Goal: Information Seeking & Learning: Learn about a topic

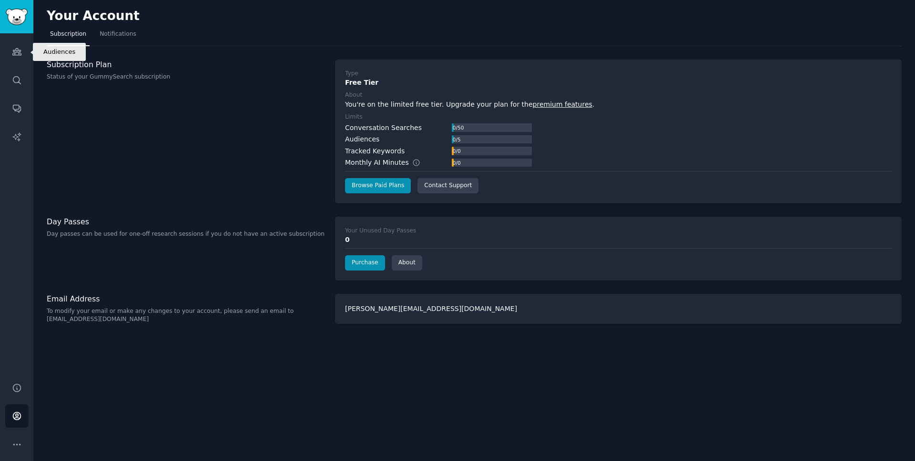
click at [18, 62] on link "Audiences" at bounding box center [16, 51] width 23 height 23
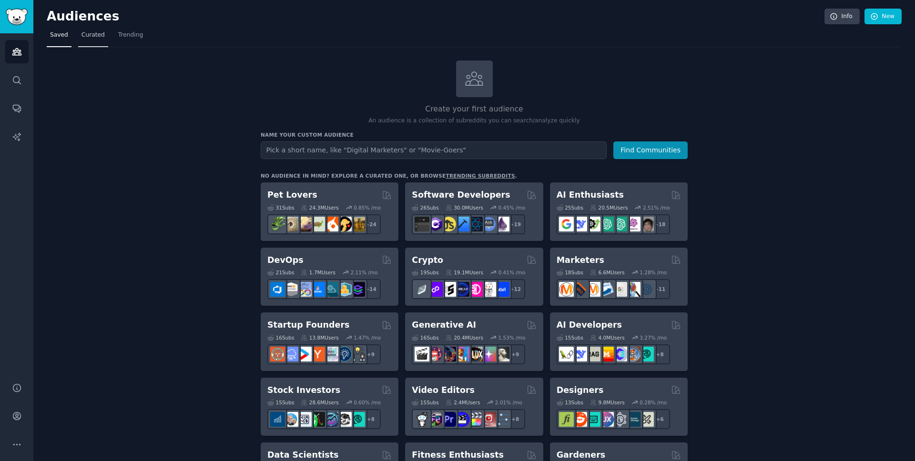
click at [96, 34] on span "Curated" at bounding box center [93, 35] width 23 height 9
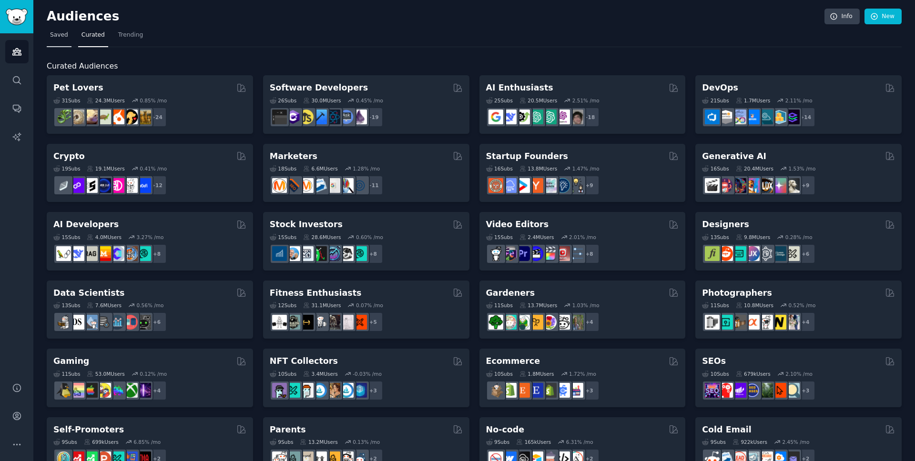
click at [60, 32] on span "Saved" at bounding box center [59, 35] width 18 height 9
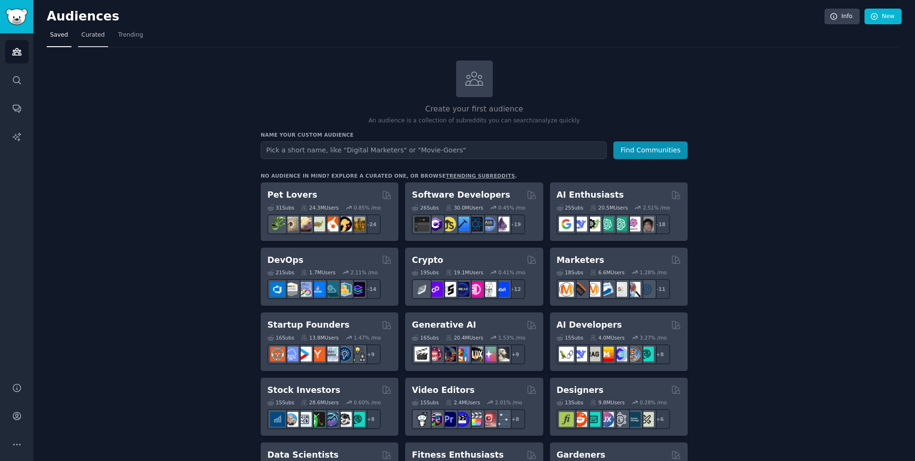
click at [102, 33] on span "Curated" at bounding box center [93, 35] width 23 height 9
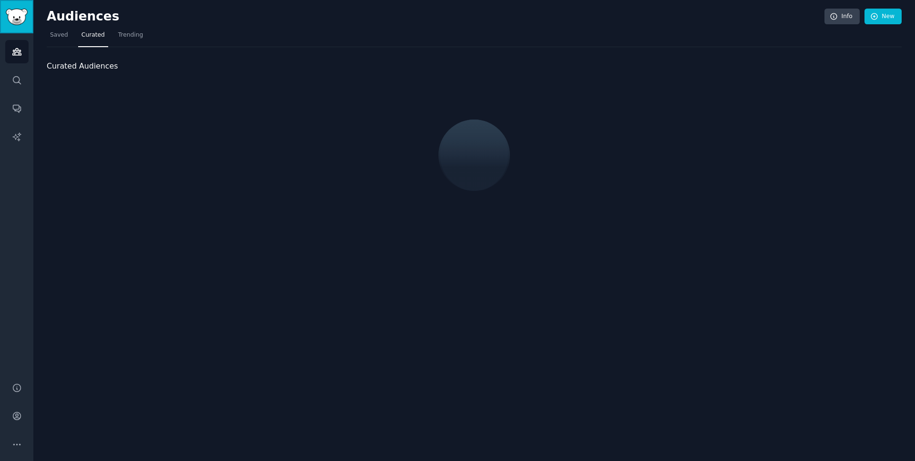
click at [19, 17] on img "Sidebar" at bounding box center [17, 17] width 22 height 17
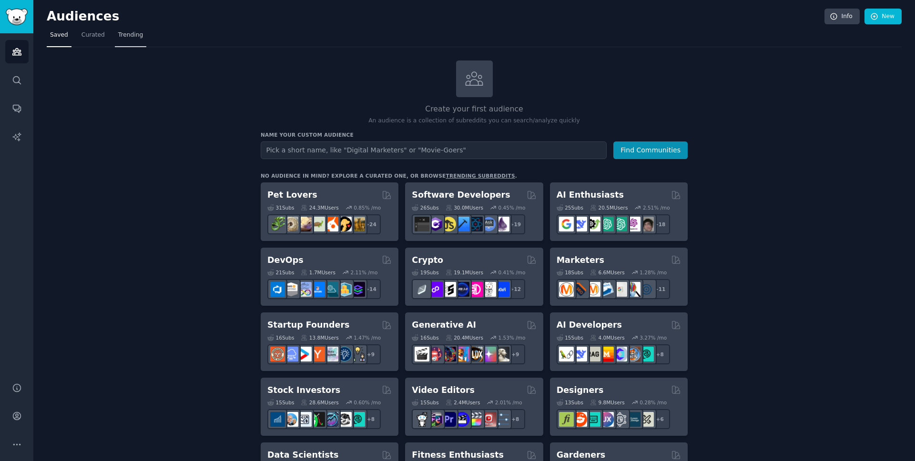
click at [135, 33] on span "Trending" at bounding box center [130, 35] width 25 height 9
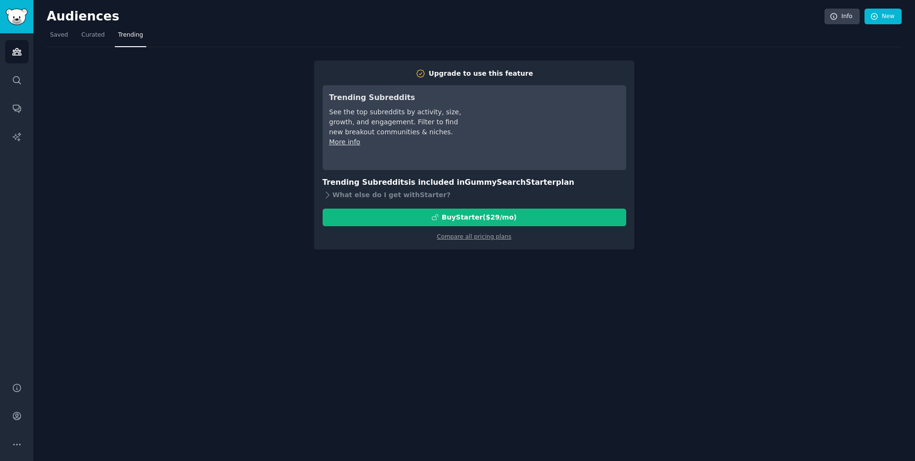
click at [28, 68] on div "Audiences Search Conversations AI Reports" at bounding box center [16, 202] width 33 height 338
click at [79, 30] on link "Curated" at bounding box center [93, 38] width 30 height 20
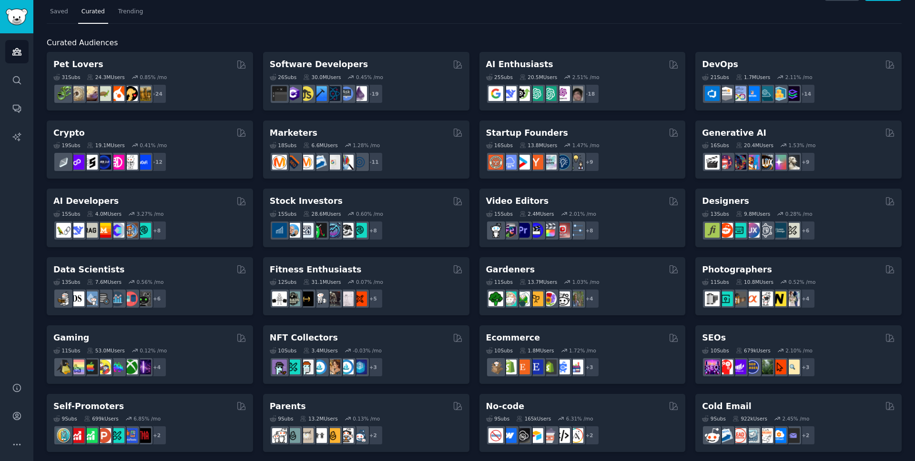
scroll to position [28, 0]
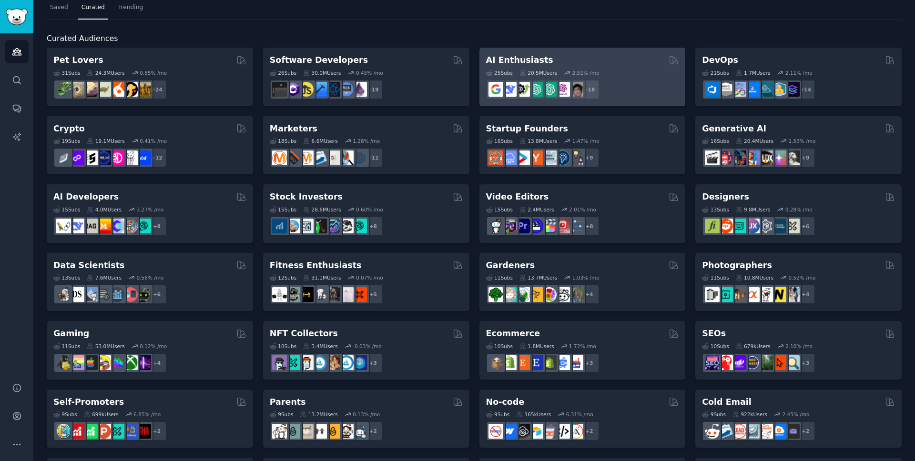
click at [634, 72] on div "25 Sub s 20.5M Users 2.51 % /mo" at bounding box center [582, 73] width 193 height 7
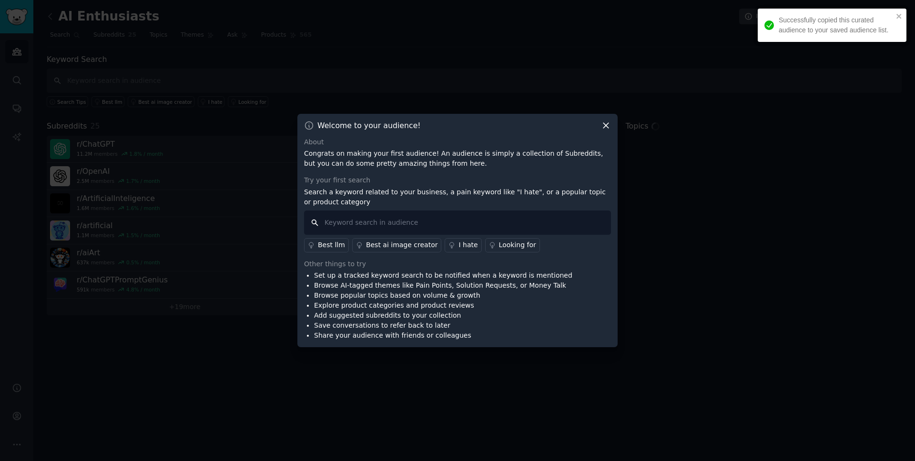
click at [425, 219] on input "text" at bounding box center [457, 223] width 307 height 24
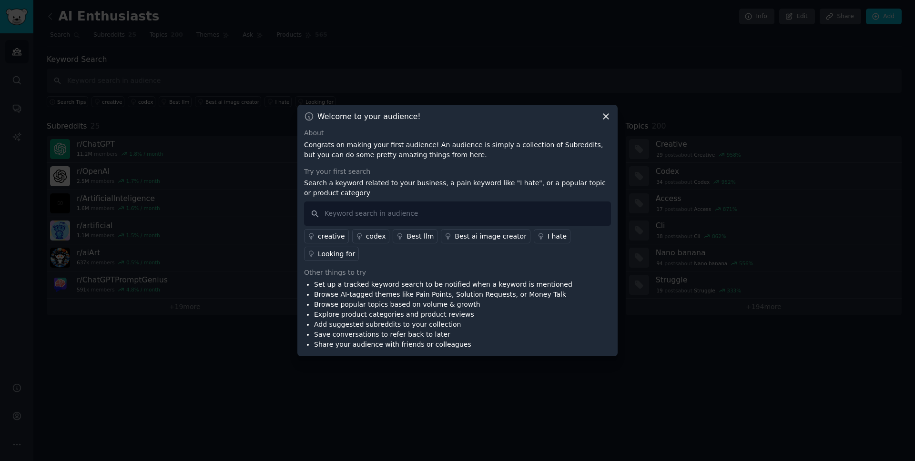
click at [609, 116] on icon at bounding box center [606, 117] width 10 height 10
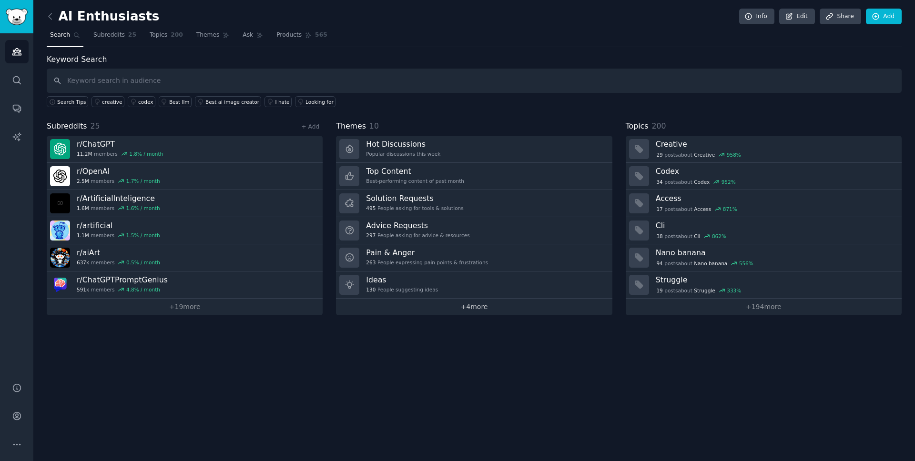
click at [479, 308] on link "+ 4 more" at bounding box center [474, 307] width 276 height 17
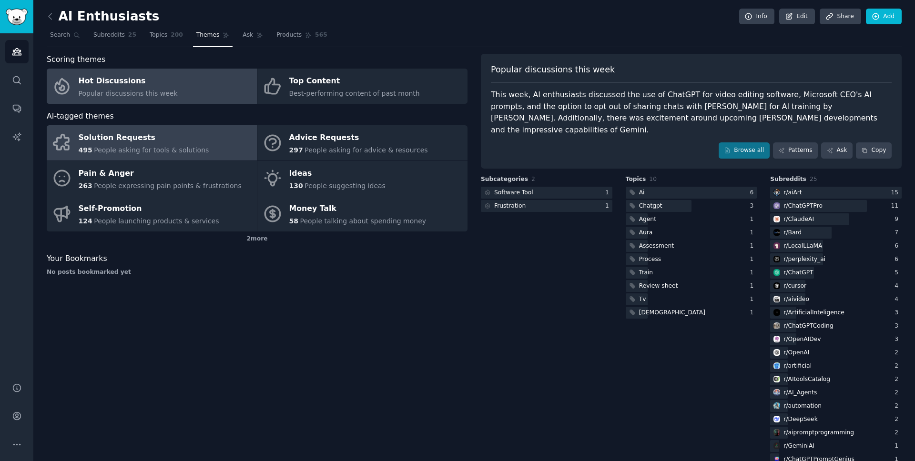
click at [128, 134] on div "Solution Requests" at bounding box center [144, 138] width 131 height 15
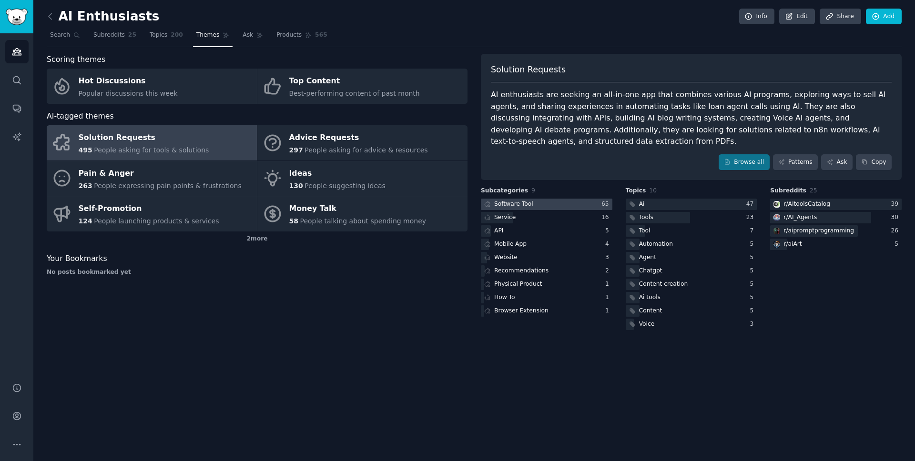
click at [507, 200] on div "Software Tool" at bounding box center [513, 204] width 39 height 9
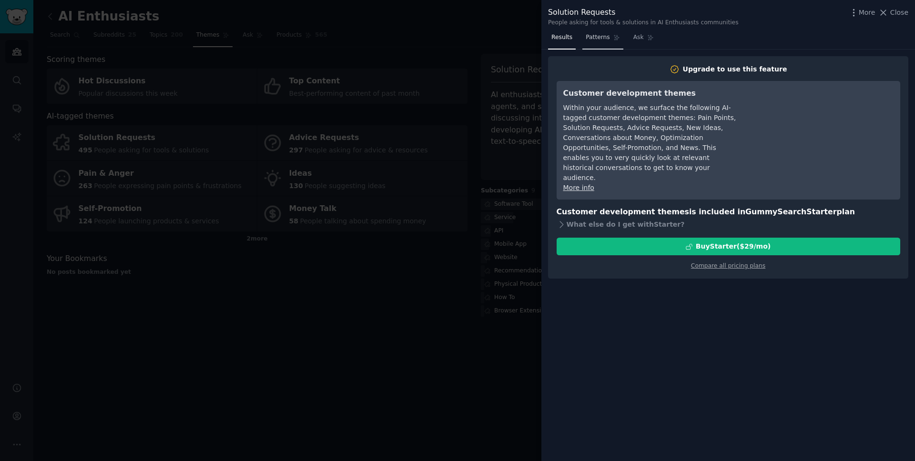
click at [610, 45] on link "Patterns" at bounding box center [603, 40] width 41 height 20
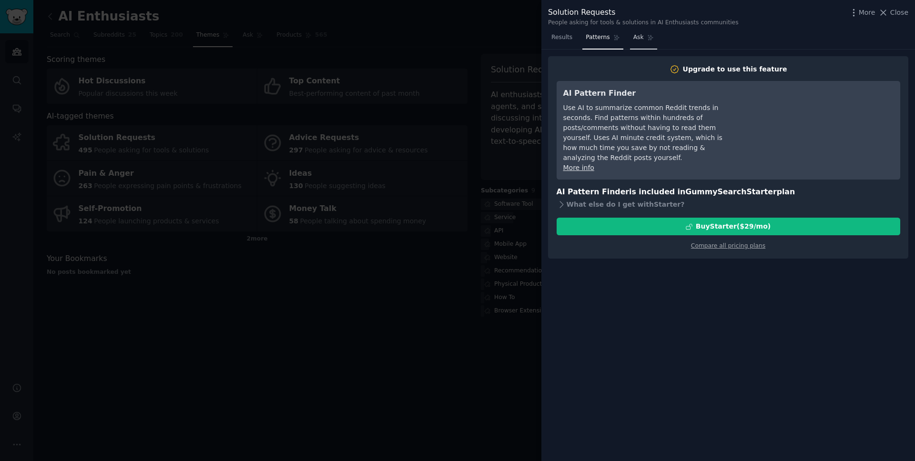
click at [636, 47] on link "Ask" at bounding box center [643, 40] width 27 height 20
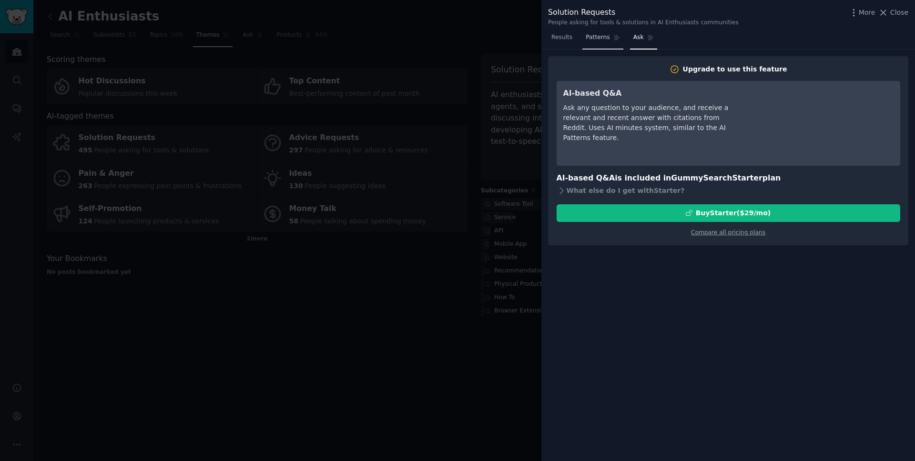
click at [597, 45] on link "Patterns" at bounding box center [603, 40] width 41 height 20
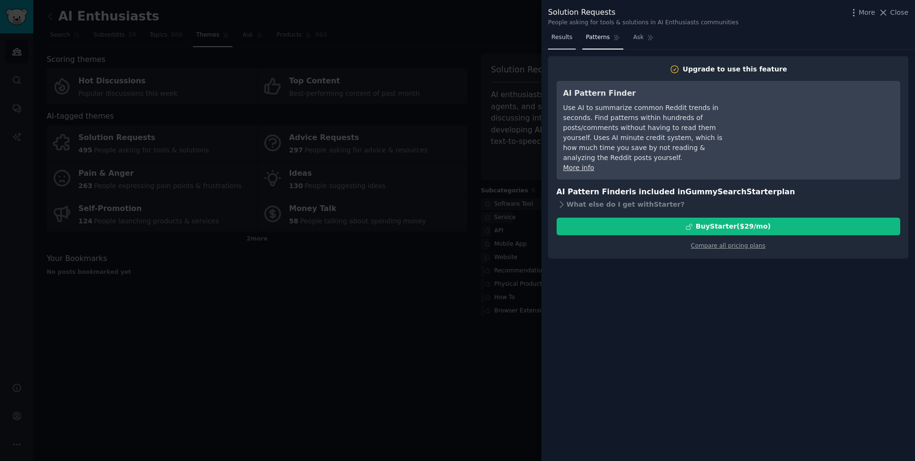
click at [554, 41] on span "Results" at bounding box center [562, 37] width 21 height 9
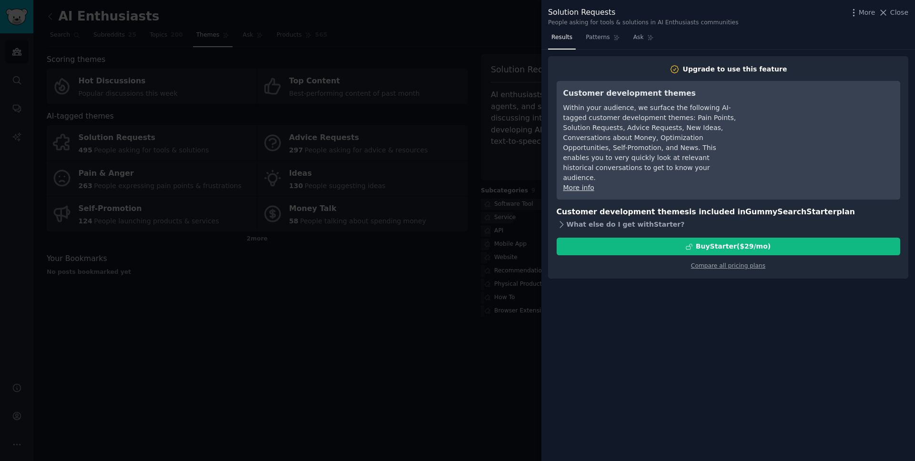
click at [588, 218] on div "What else do I get with Starter ?" at bounding box center [729, 224] width 344 height 13
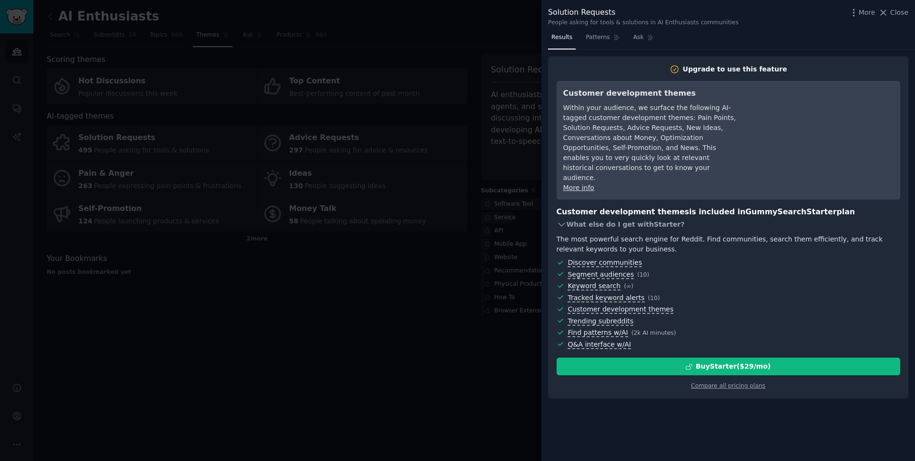
click at [588, 218] on div "What else do I get with Starter ?" at bounding box center [729, 224] width 344 height 13
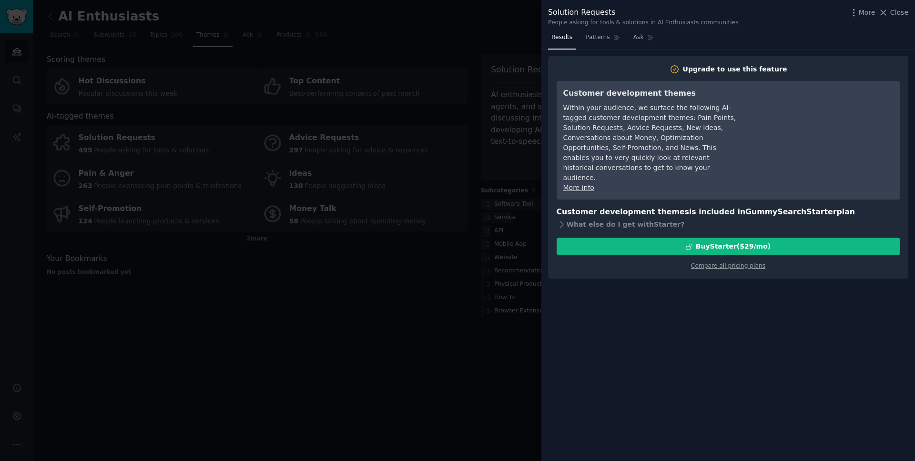
click at [439, 264] on div at bounding box center [457, 230] width 915 height 461
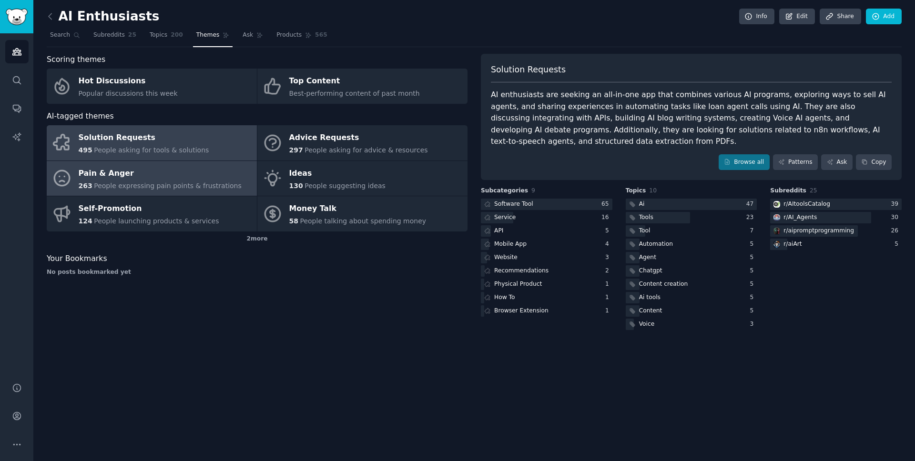
click at [212, 189] on span "People expressing pain points & frustrations" at bounding box center [168, 186] width 148 height 8
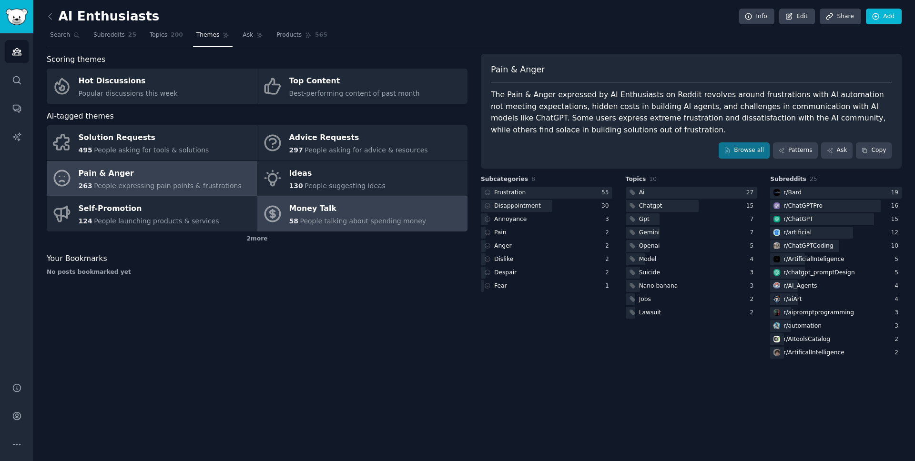
click at [365, 207] on div "Money Talk" at bounding box center [357, 209] width 137 height 15
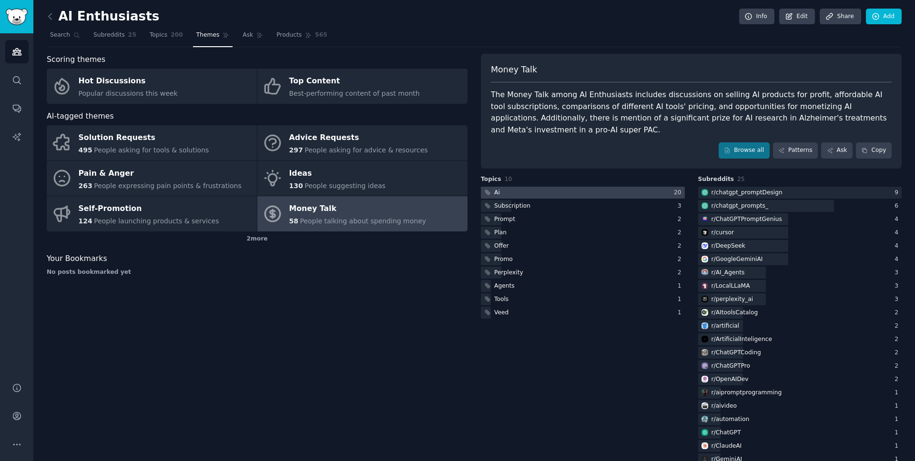
click at [559, 196] on div at bounding box center [583, 193] width 204 height 12
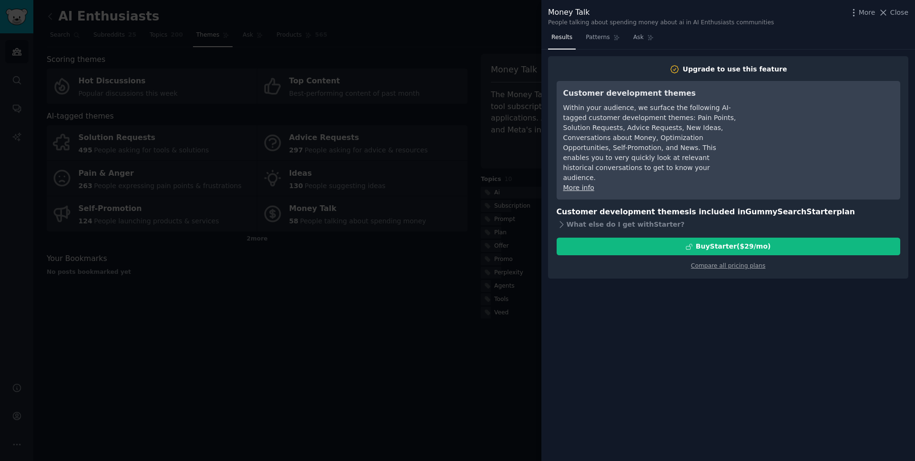
click at [419, 240] on div at bounding box center [457, 230] width 915 height 461
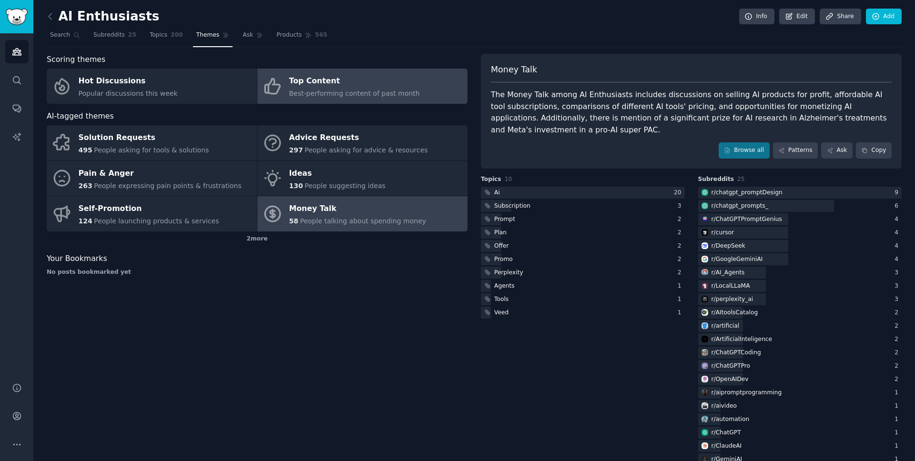
click at [335, 93] on span "Best-performing content of past month" at bounding box center [354, 94] width 131 height 8
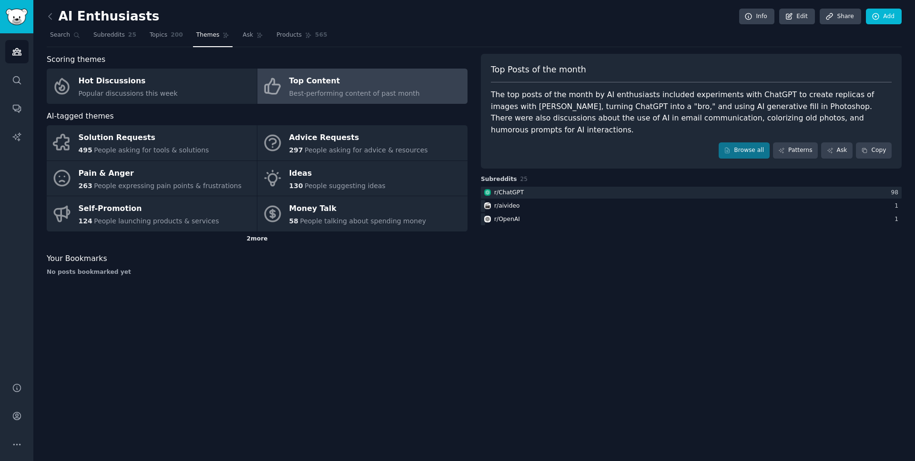
click at [263, 235] on div "2 more" at bounding box center [257, 239] width 421 height 15
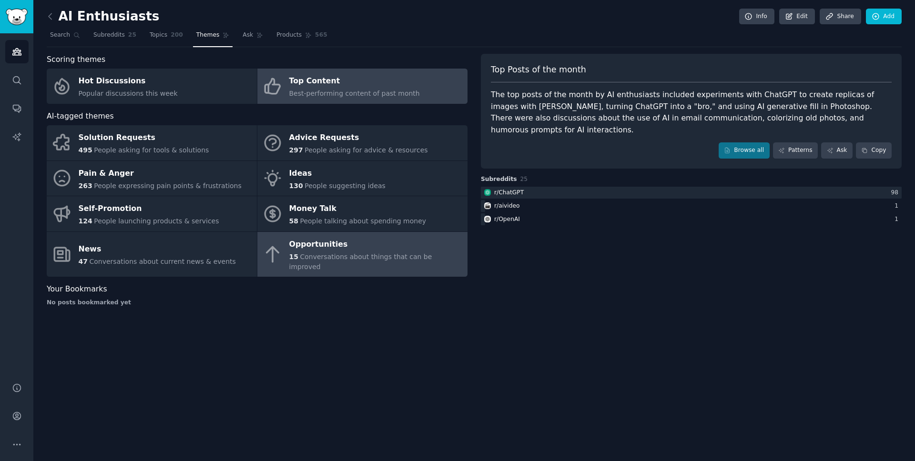
click at [415, 260] on span "Conversations about things that can be improved" at bounding box center [360, 262] width 143 height 18
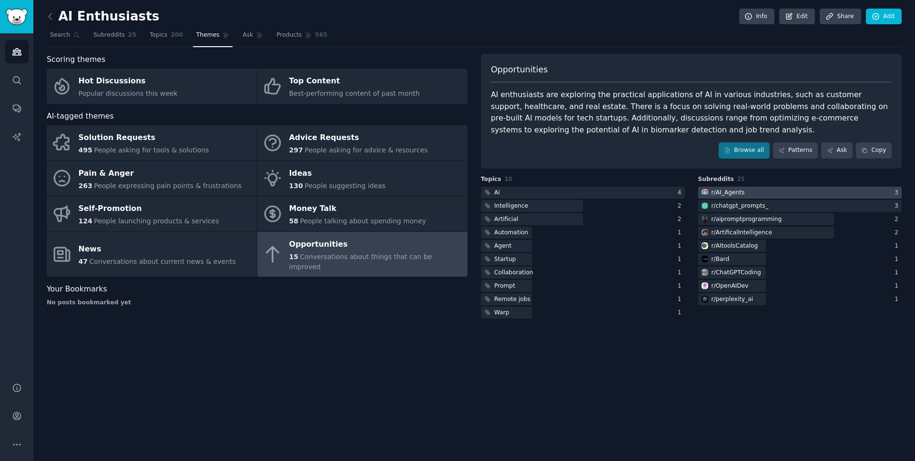
click at [739, 191] on div "r/ AI_Agents" at bounding box center [728, 193] width 33 height 9
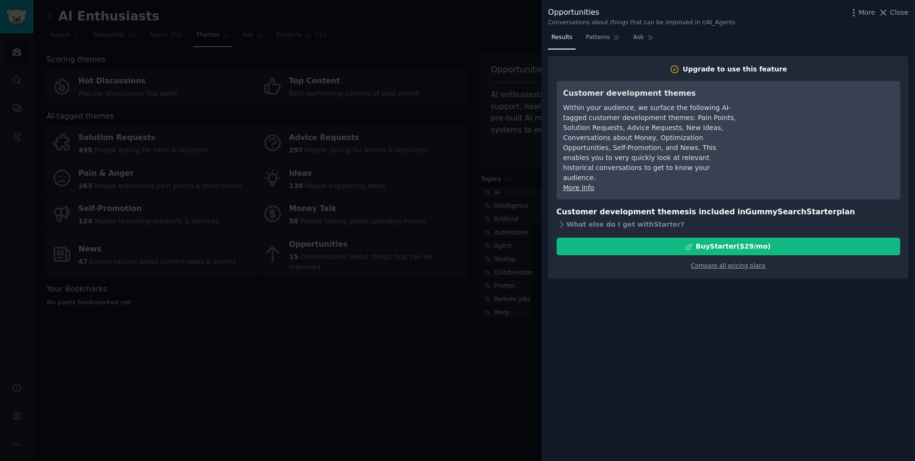
click at [448, 293] on div at bounding box center [457, 230] width 915 height 461
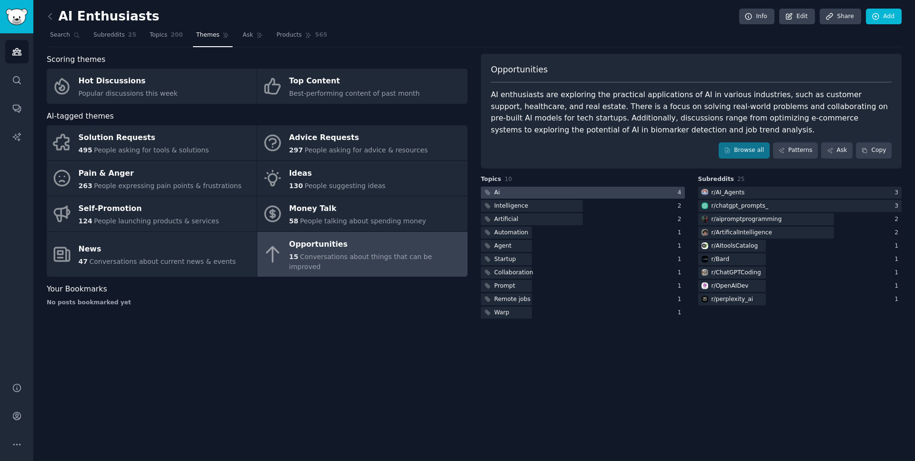
click at [560, 191] on div at bounding box center [583, 193] width 204 height 12
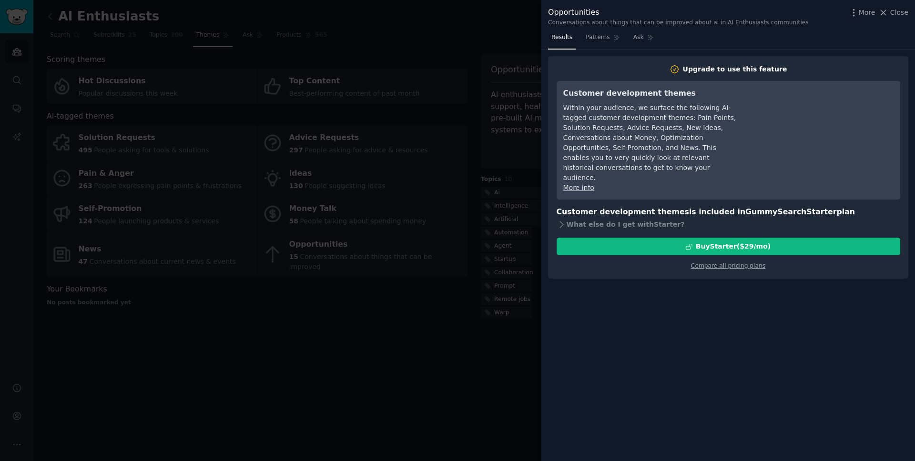
click at [438, 278] on div at bounding box center [457, 230] width 915 height 461
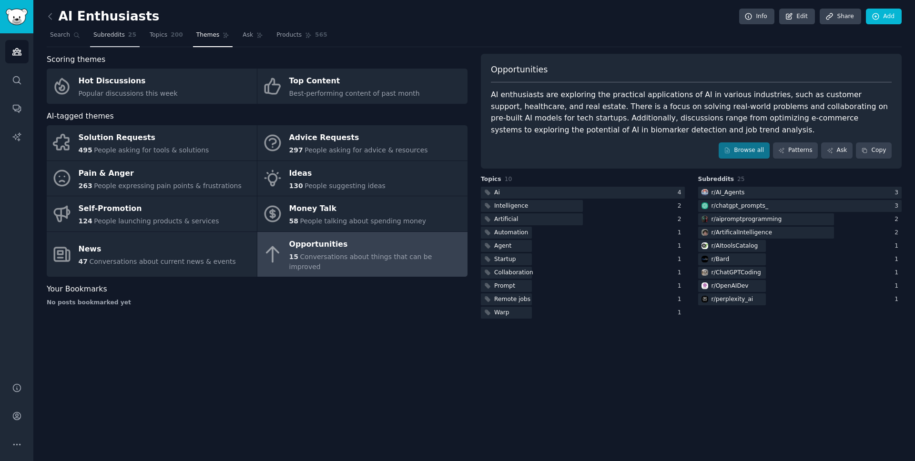
click at [113, 35] on span "Subreddits" at bounding box center [108, 35] width 31 height 9
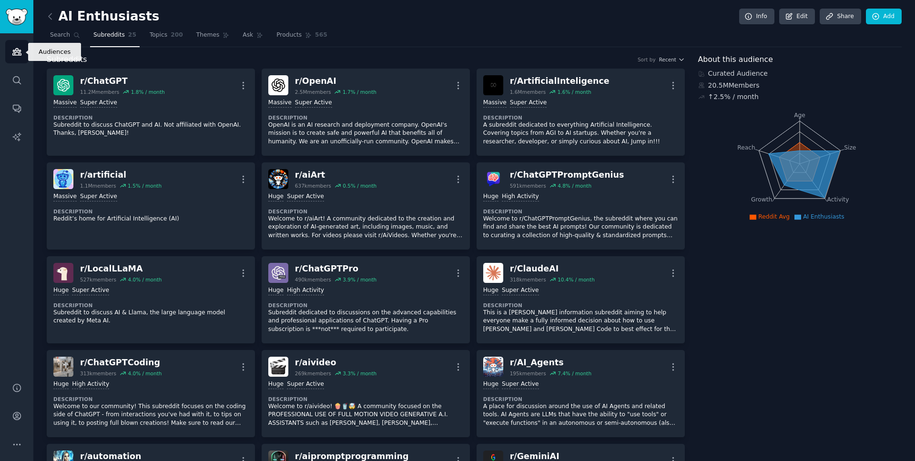
click at [17, 55] on icon "Sidebar" at bounding box center [16, 52] width 9 height 7
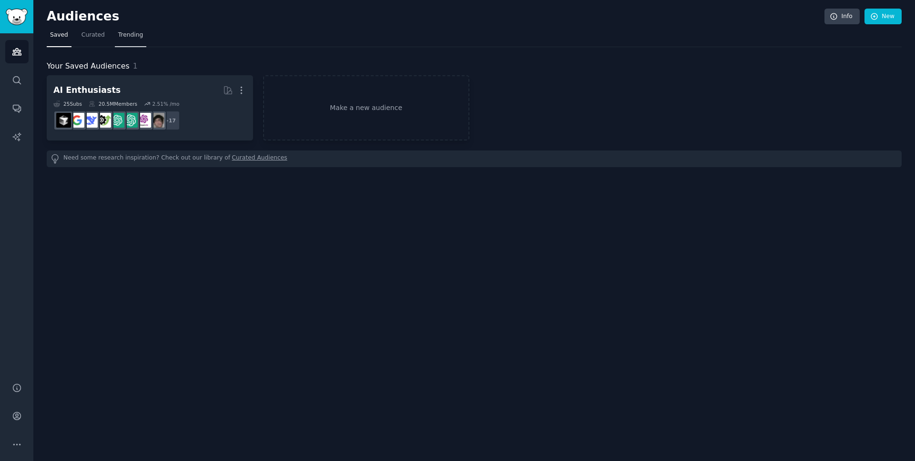
click at [132, 37] on span "Trending" at bounding box center [130, 35] width 25 height 9
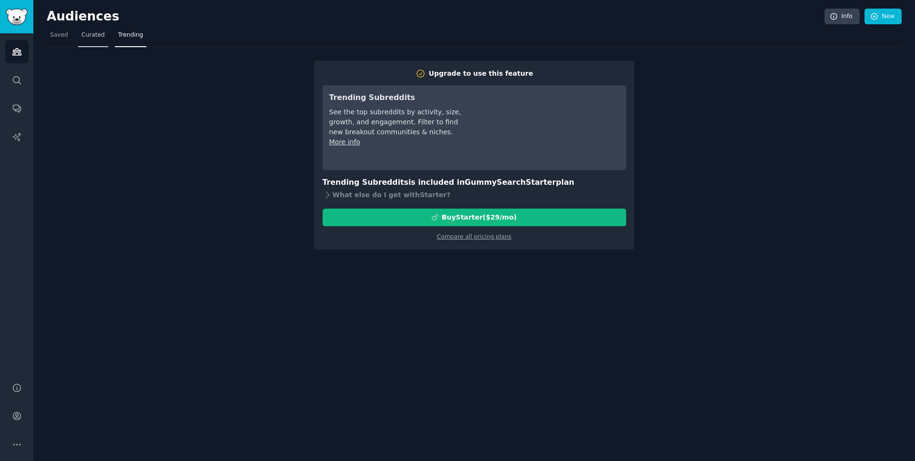
click at [91, 36] on span "Curated" at bounding box center [93, 35] width 23 height 9
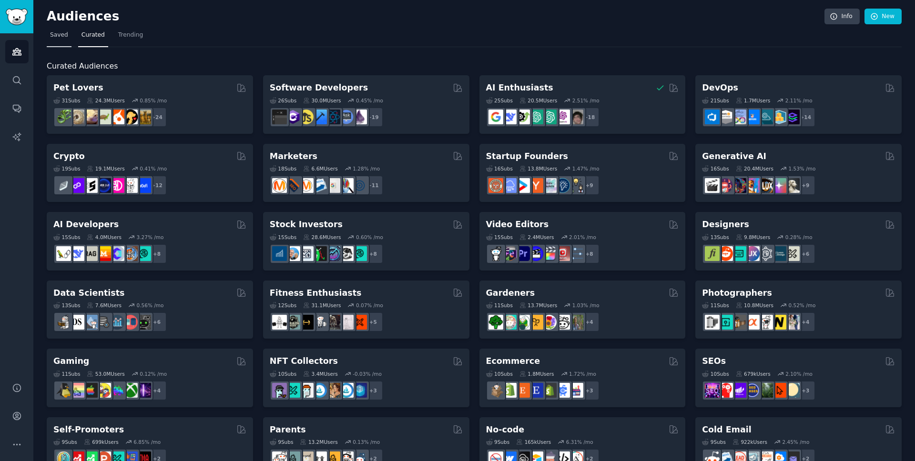
click at [51, 36] on span "Saved" at bounding box center [59, 35] width 18 height 9
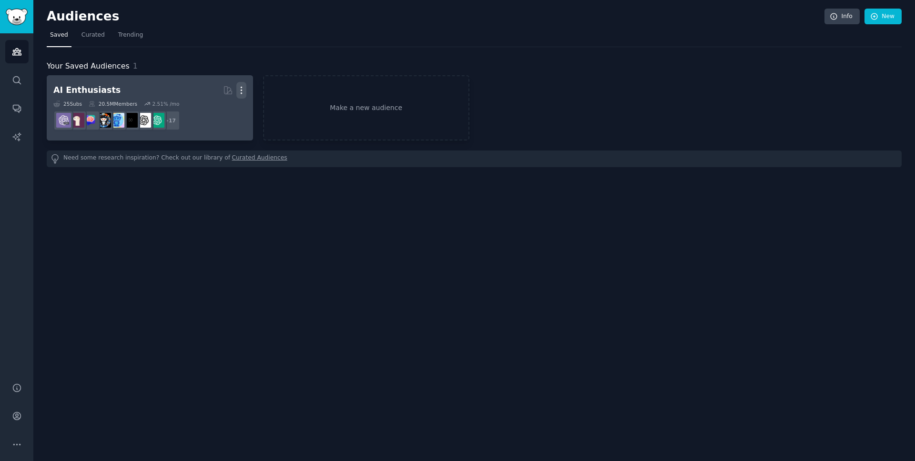
click at [245, 87] on icon "button" at bounding box center [241, 90] width 10 height 10
click at [212, 114] on p "Delete" at bounding box center [216, 110] width 22 height 10
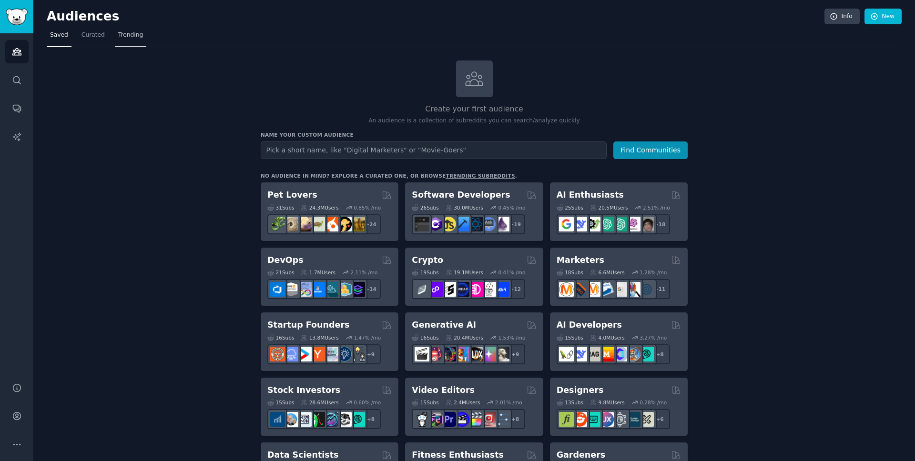
click at [126, 34] on span "Trending" at bounding box center [130, 35] width 25 height 9
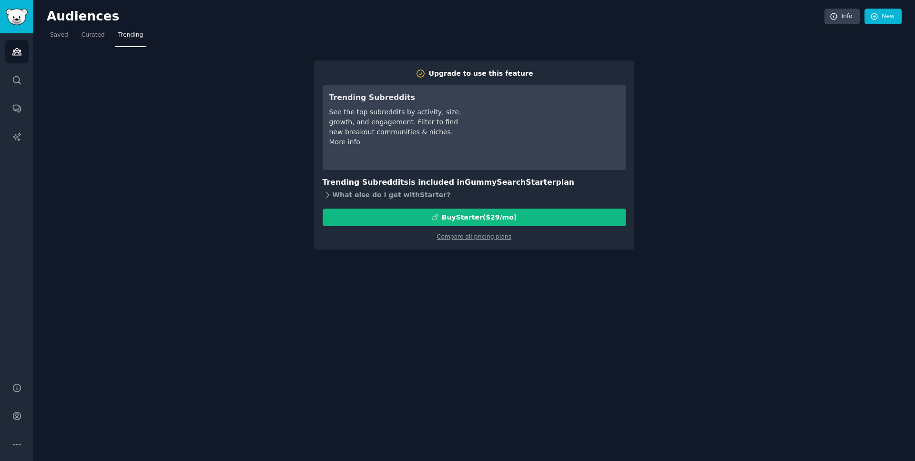
click at [357, 194] on div "What else do I get with Starter ?" at bounding box center [475, 195] width 304 height 13
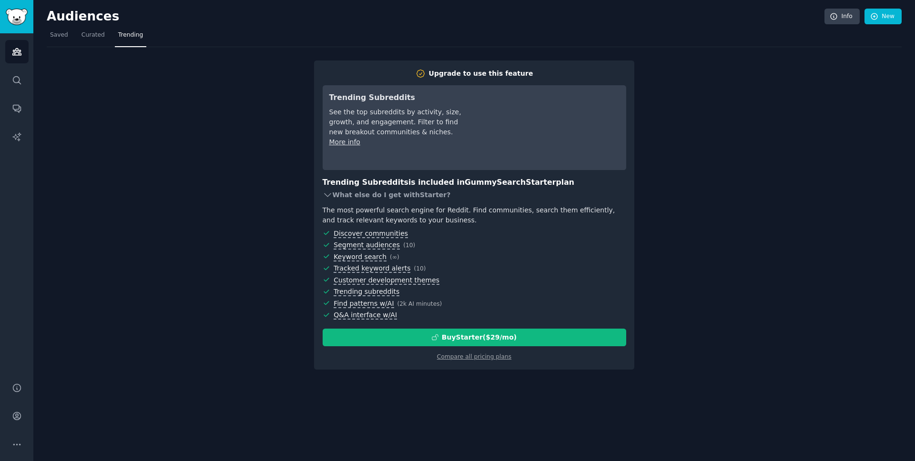
click at [351, 193] on div "What else do I get with Starter ?" at bounding box center [475, 195] width 304 height 13
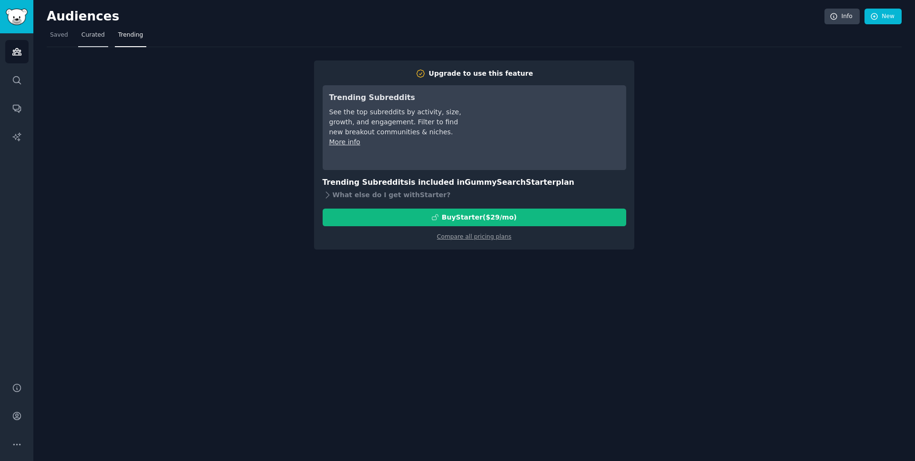
click at [85, 42] on link "Curated" at bounding box center [93, 38] width 30 height 20
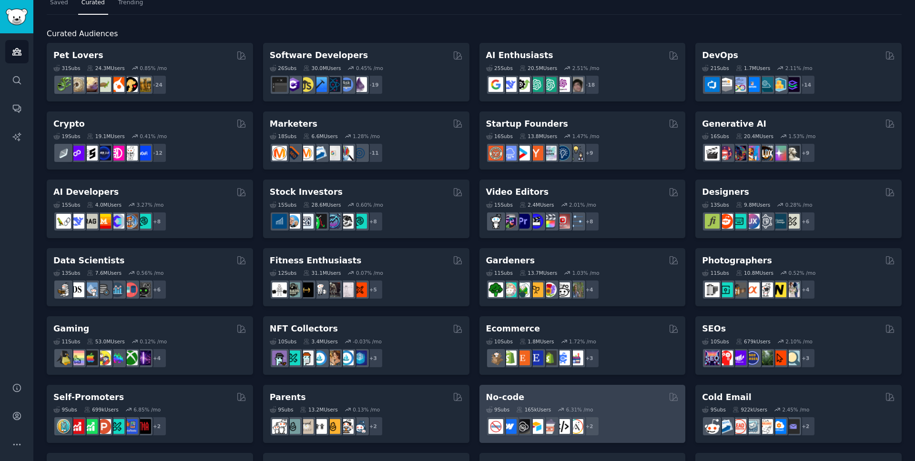
scroll to position [246, 0]
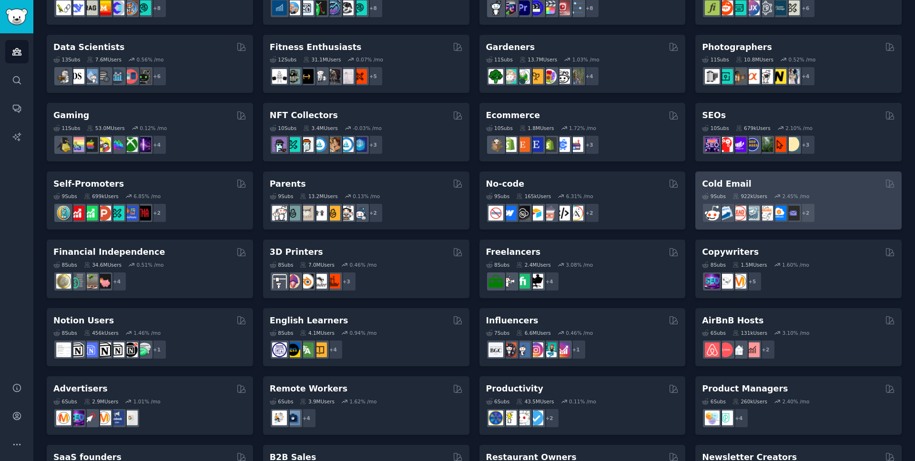
click at [792, 176] on div "Cold Email 9 Sub s 922k Users 2.45 % /mo + 2" at bounding box center [799, 201] width 206 height 59
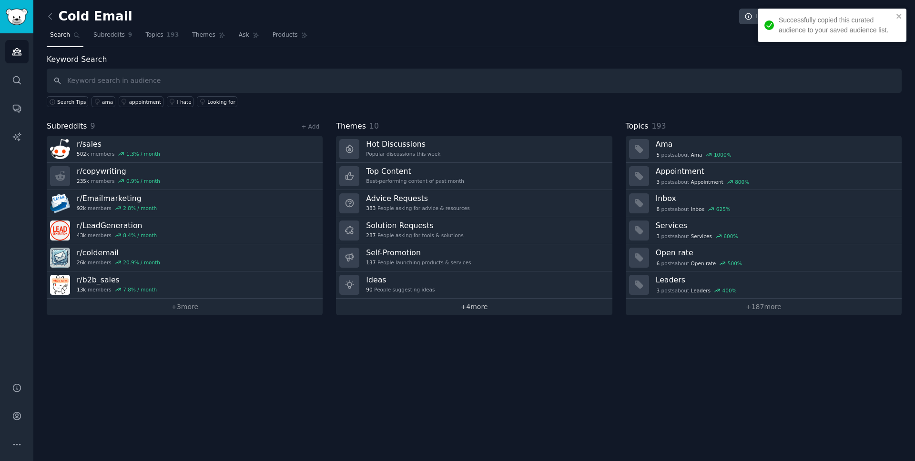
click at [482, 308] on link "+ 4 more" at bounding box center [474, 307] width 276 height 17
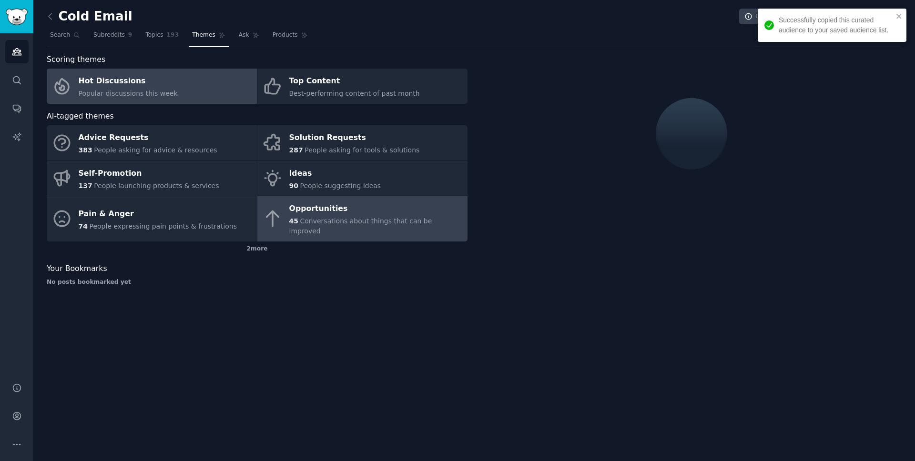
click at [328, 213] on div "Opportunities" at bounding box center [376, 209] width 174 height 15
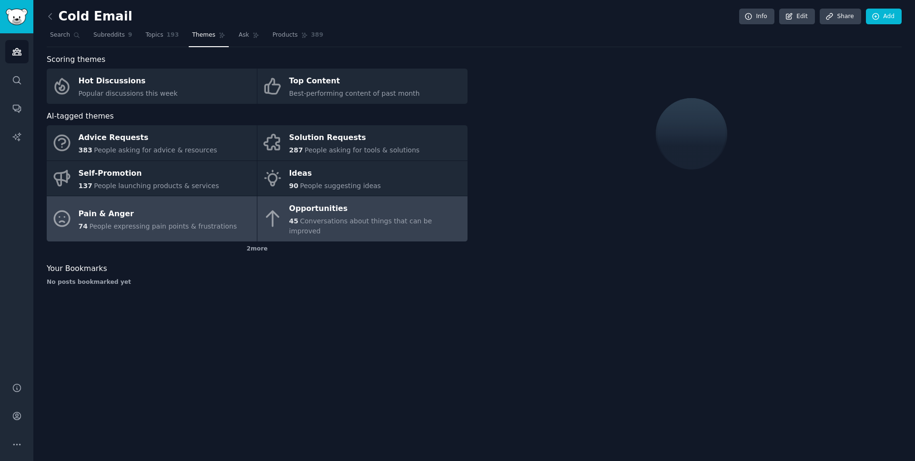
click at [161, 211] on div "Pain & Anger" at bounding box center [158, 213] width 159 height 15
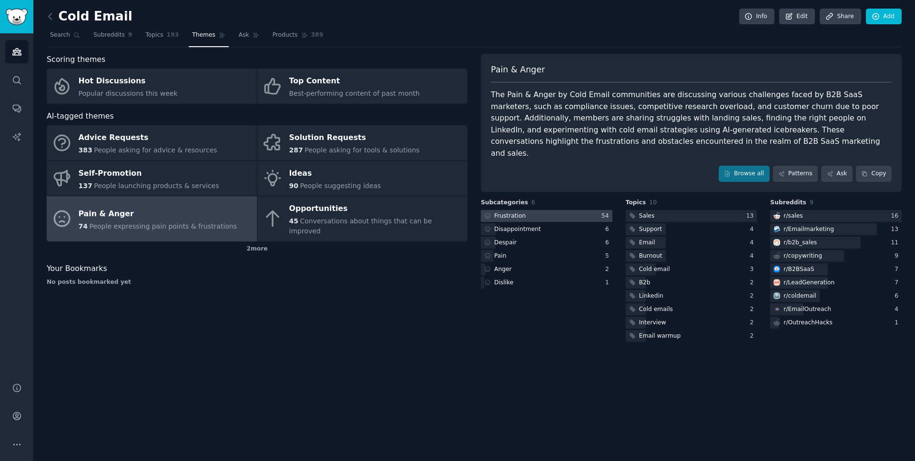
click at [570, 210] on div at bounding box center [547, 216] width 132 height 12
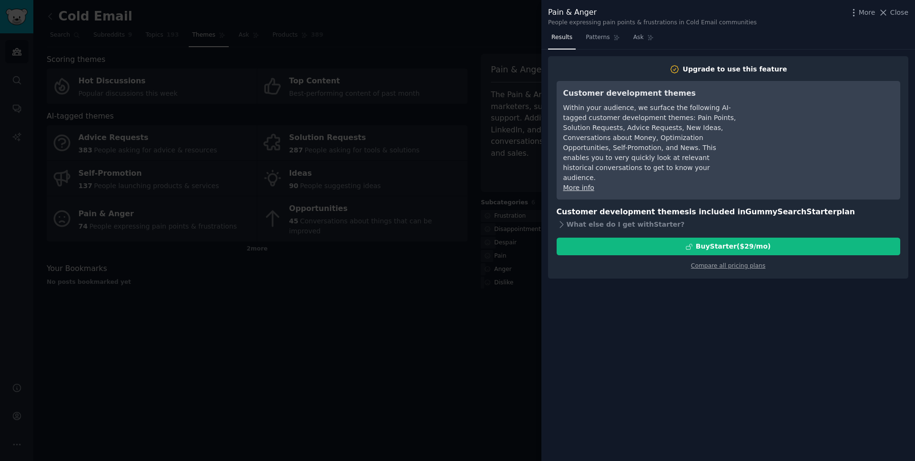
click at [456, 185] on div at bounding box center [457, 230] width 915 height 461
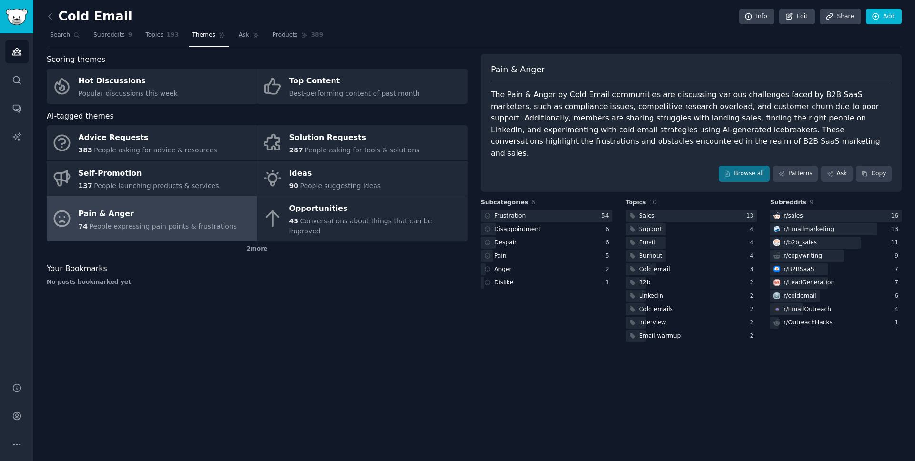
click at [35, 8] on div "Cold Email Info Edit Share Add Search Subreddits 9 Topics 193 Themes Ask Produc…" at bounding box center [474, 230] width 882 height 461
click at [45, 14] on div "Cold Email Info Edit Share Add Search Subreddits 9 Topics 193 Themes Ask Produc…" at bounding box center [474, 230] width 882 height 461
click at [51, 17] on icon at bounding box center [50, 16] width 10 height 10
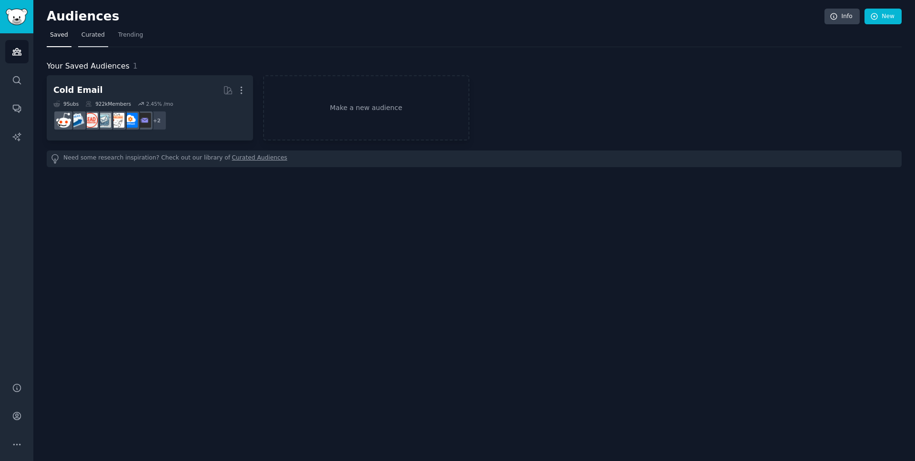
click at [93, 36] on span "Curated" at bounding box center [93, 35] width 23 height 9
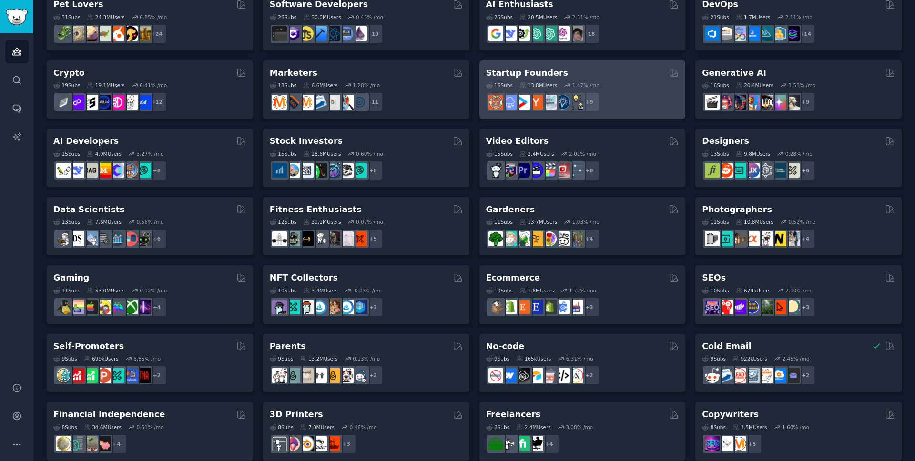
scroll to position [84, 0]
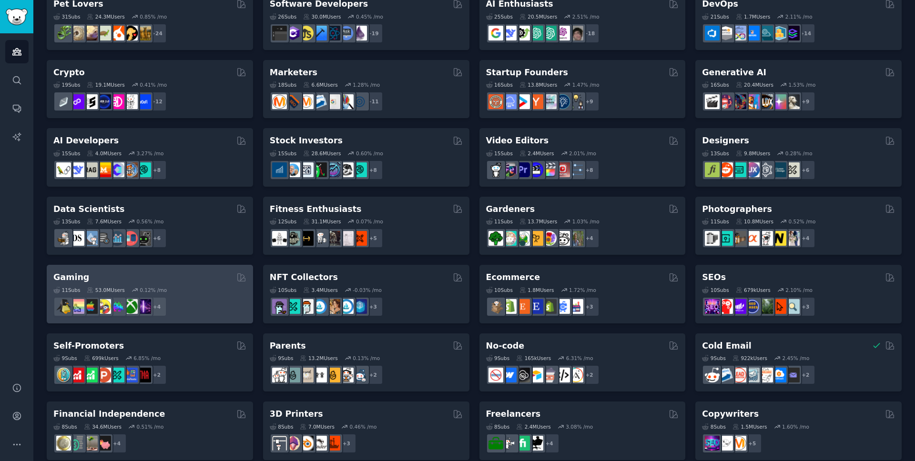
click at [187, 279] on div "Gaming" at bounding box center [149, 278] width 193 height 12
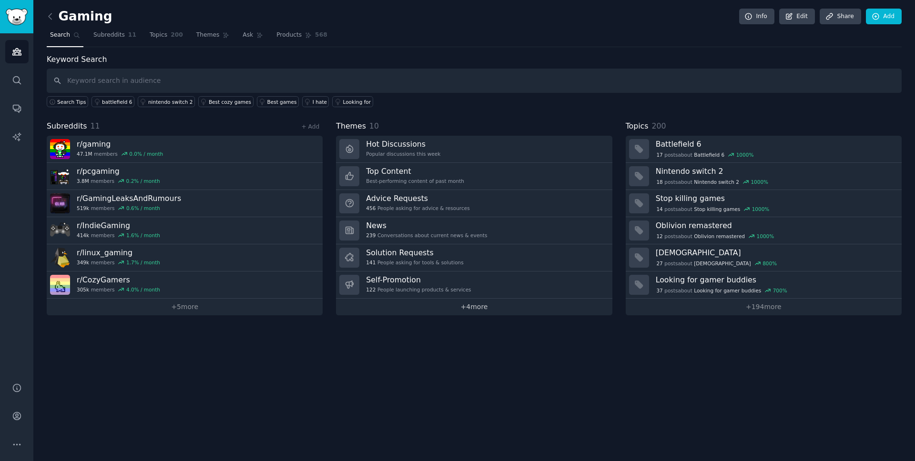
click at [421, 309] on link "+ 4 more" at bounding box center [474, 307] width 276 height 17
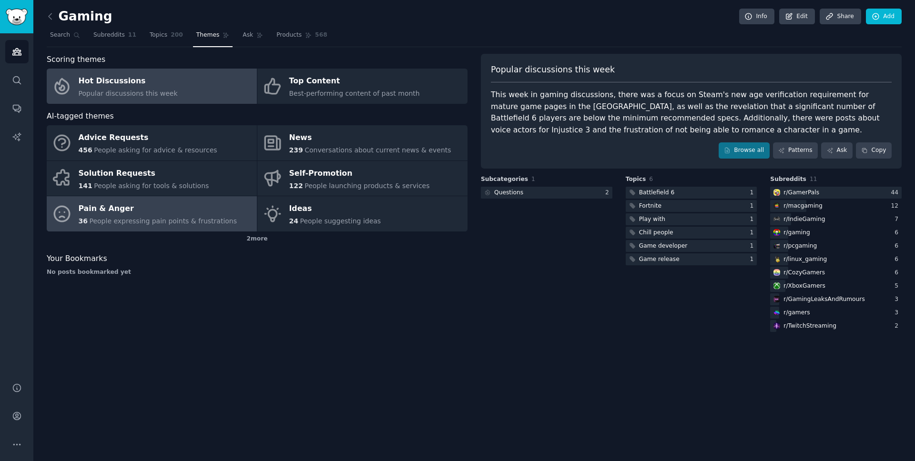
click at [129, 210] on div "Pain & Anger" at bounding box center [158, 209] width 159 height 15
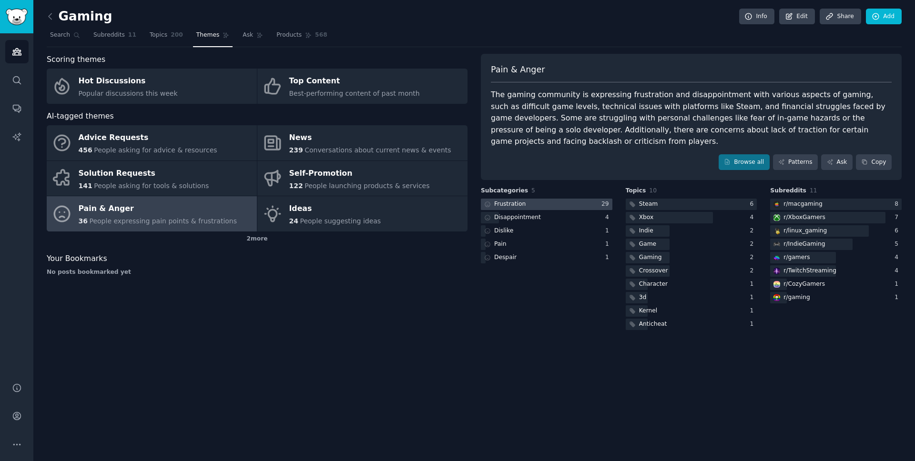
click at [575, 203] on div at bounding box center [547, 205] width 132 height 12
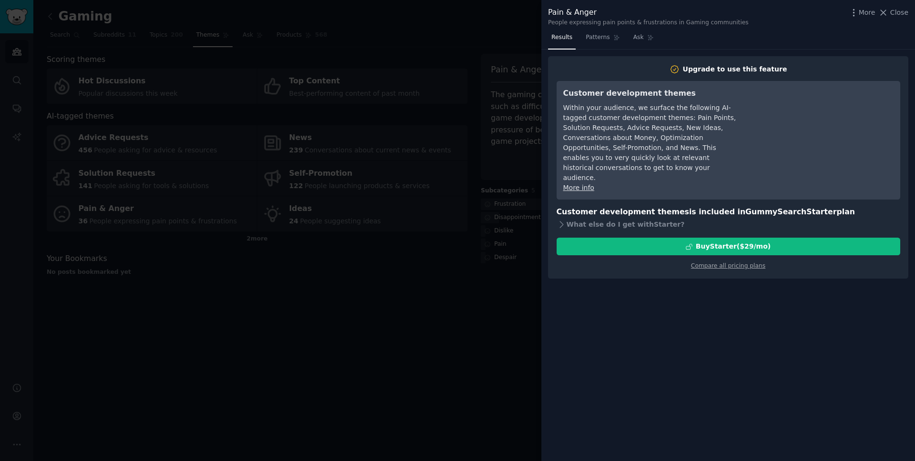
click at [392, 326] on div at bounding box center [457, 230] width 915 height 461
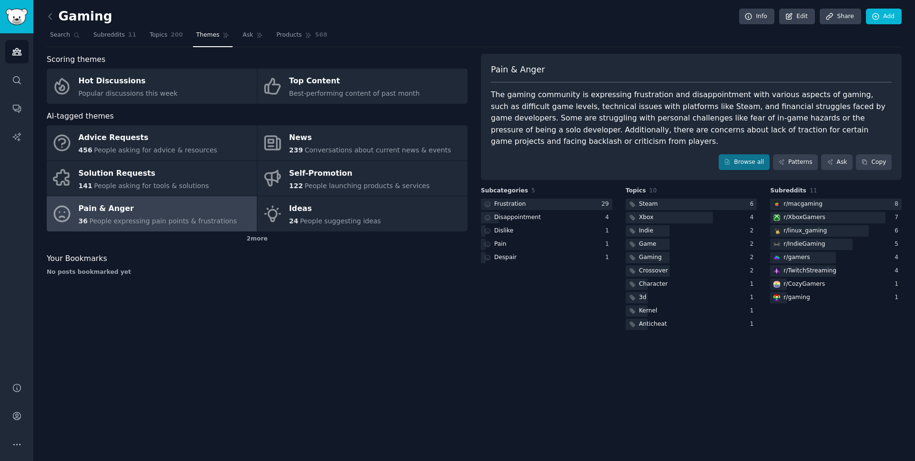
click at [421, 371] on div "Gaming Info Edit Share Add Search Subreddits 11 Topics 200 Themes Ask Products …" at bounding box center [474, 230] width 882 height 461
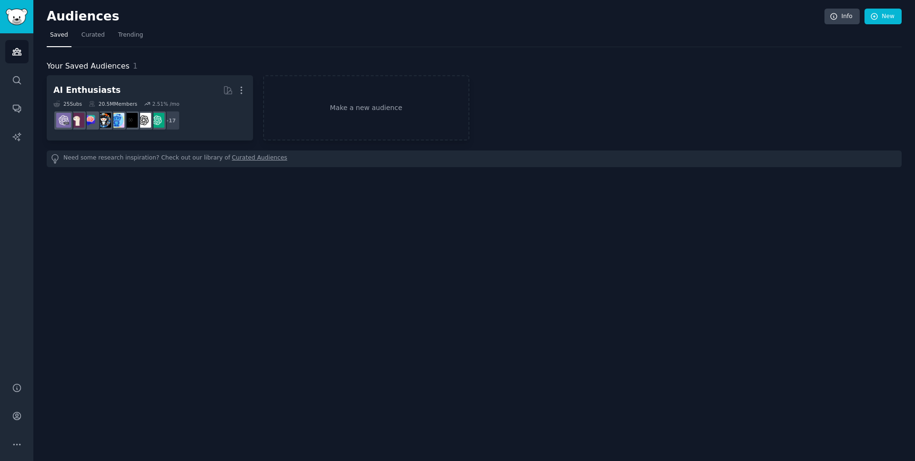
click at [372, 161] on div "Need some research inspiration? Check out our library of Curated Audiences" at bounding box center [474, 159] width 855 height 17
click at [10, 415] on link "Account" at bounding box center [16, 416] width 23 height 23
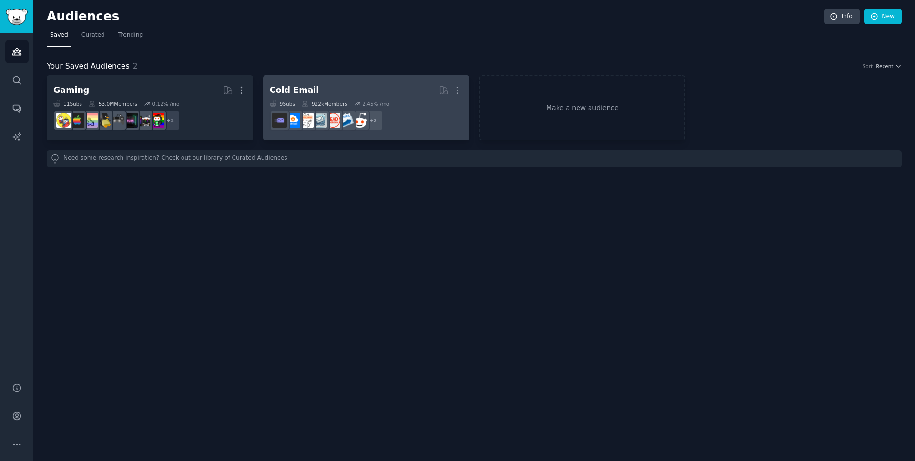
click at [360, 87] on h2 "Cold Email More" at bounding box center [366, 90] width 193 height 17
